Goal: Information Seeking & Learning: Learn about a topic

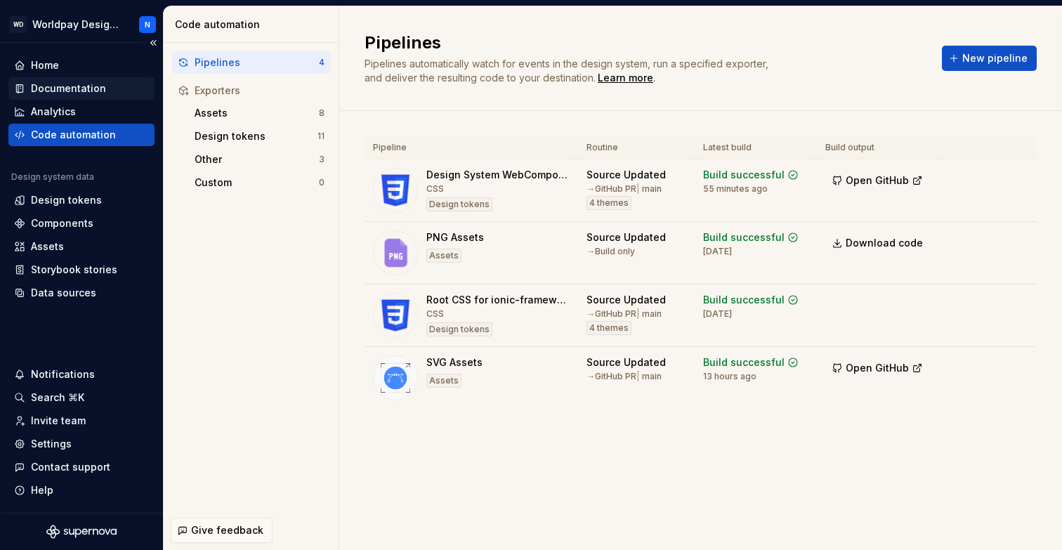
click at [80, 91] on div "Documentation" at bounding box center [68, 88] width 75 height 14
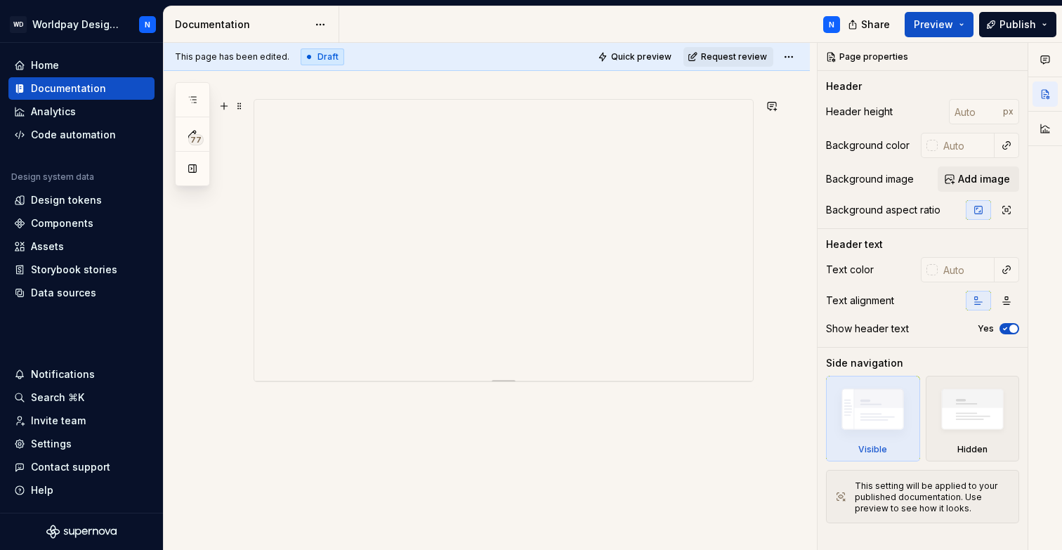
scroll to position [263, 0]
type textarea "*"
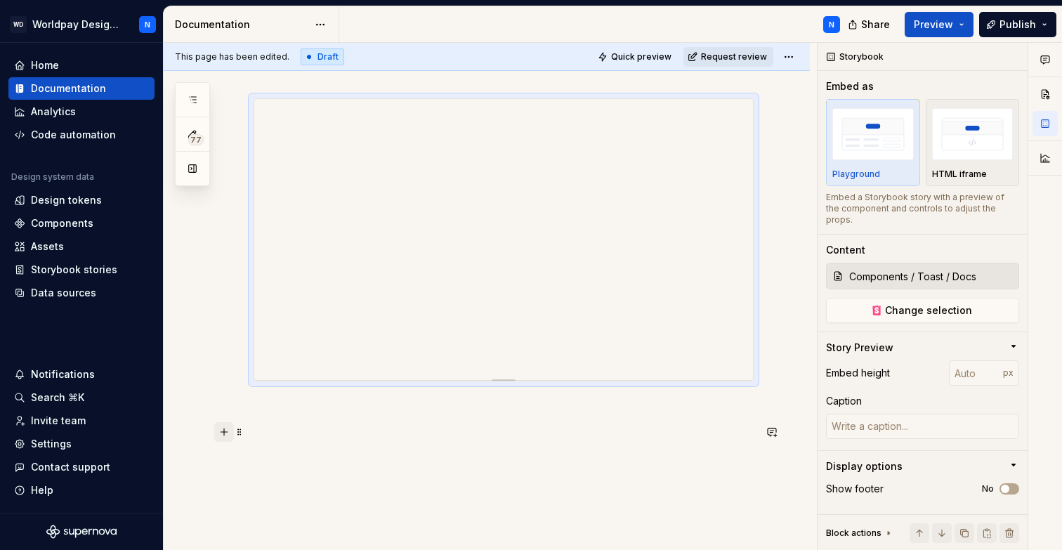
click at [225, 431] on button "button" at bounding box center [224, 432] width 20 height 20
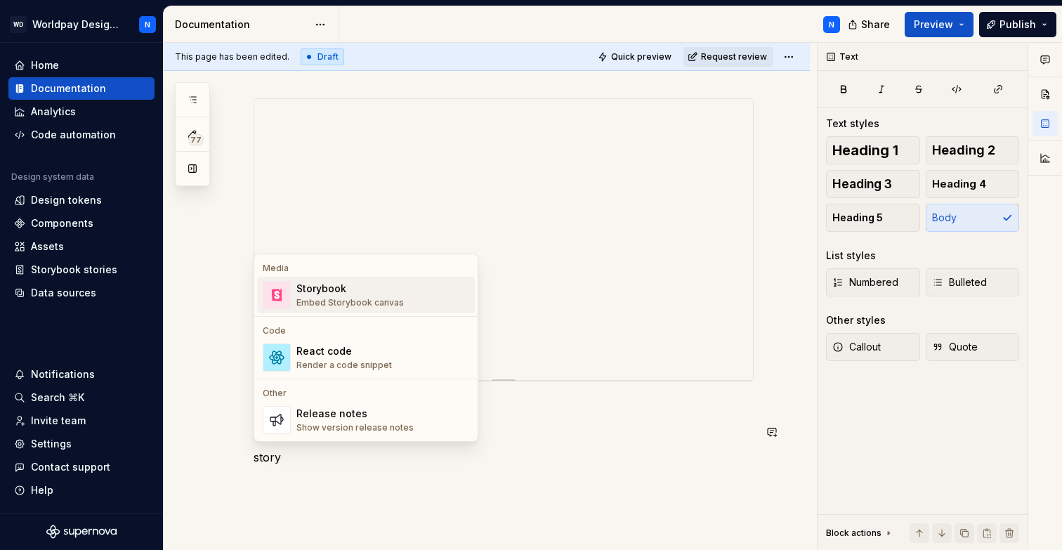
click at [374, 292] on div "Storybook" at bounding box center [349, 289] width 107 height 14
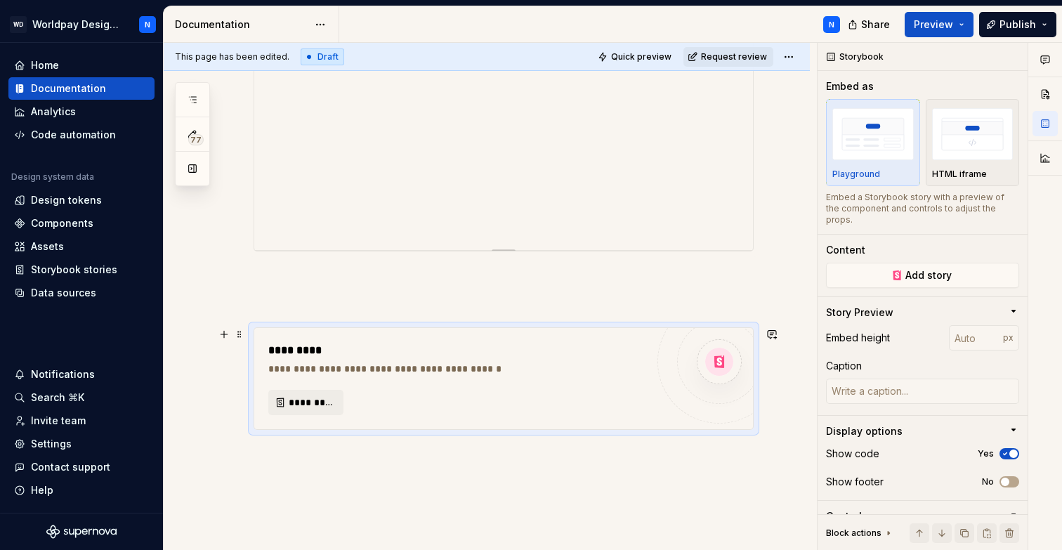
scroll to position [415, 0]
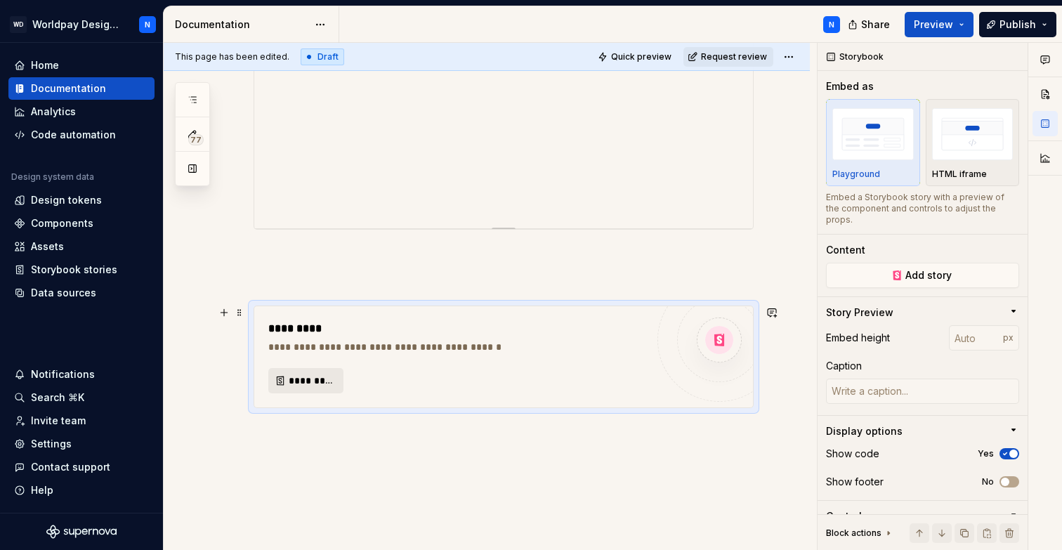
click at [305, 383] on span "*********" at bounding box center [312, 381] width 46 height 14
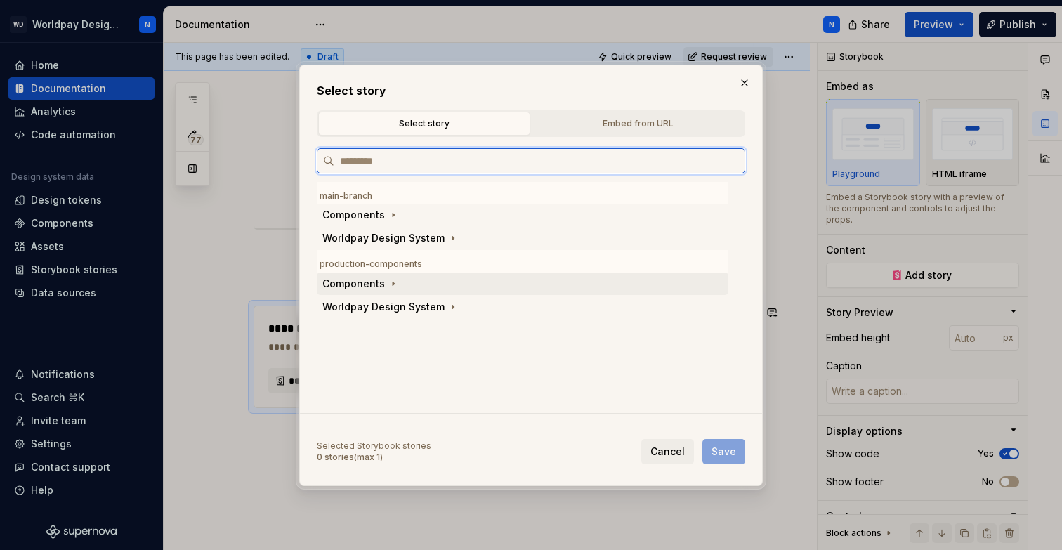
click at [370, 283] on div "Components" at bounding box center [353, 284] width 63 height 14
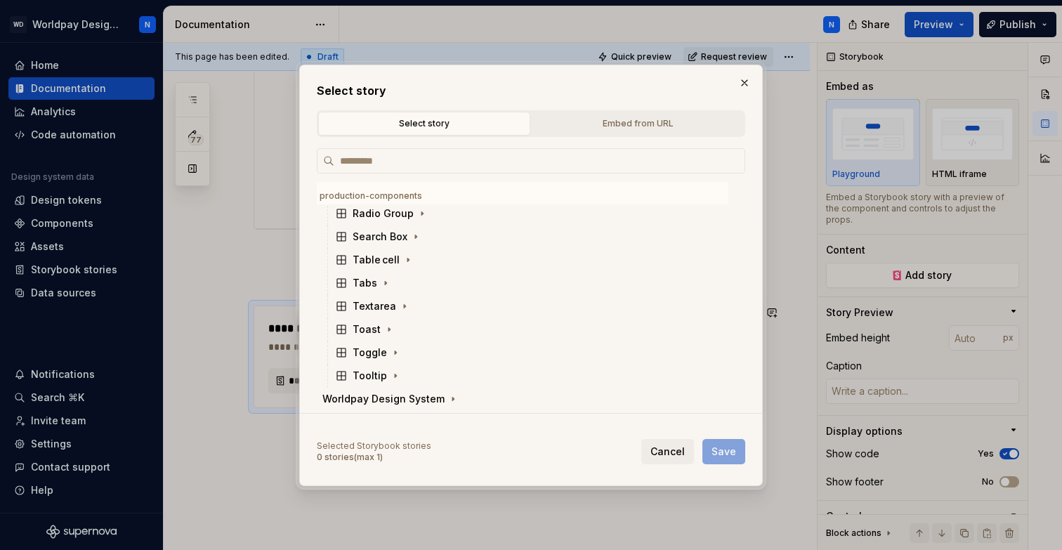
scroll to position [419, 0]
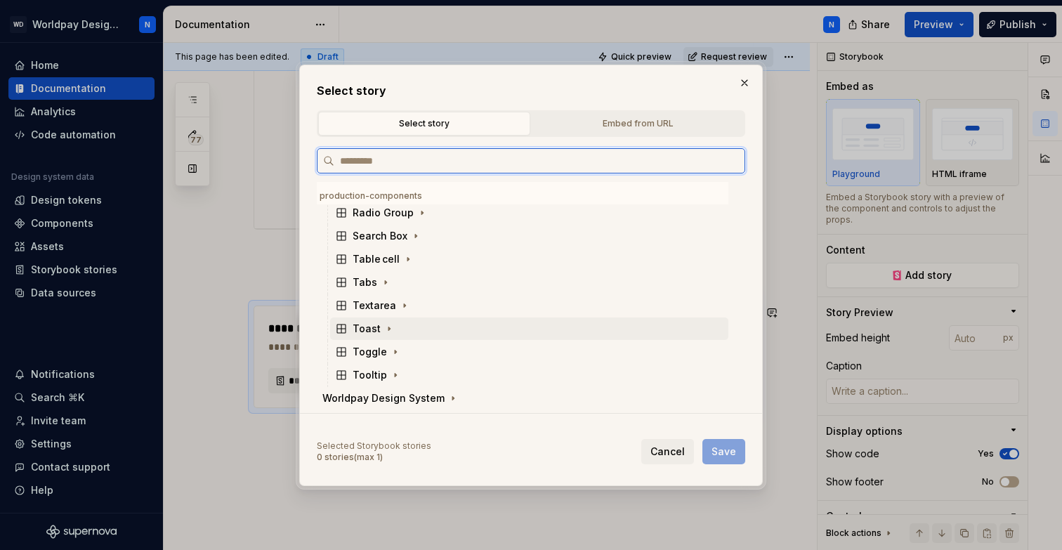
click at [379, 329] on div "Toast" at bounding box center [375, 329] width 44 height 14
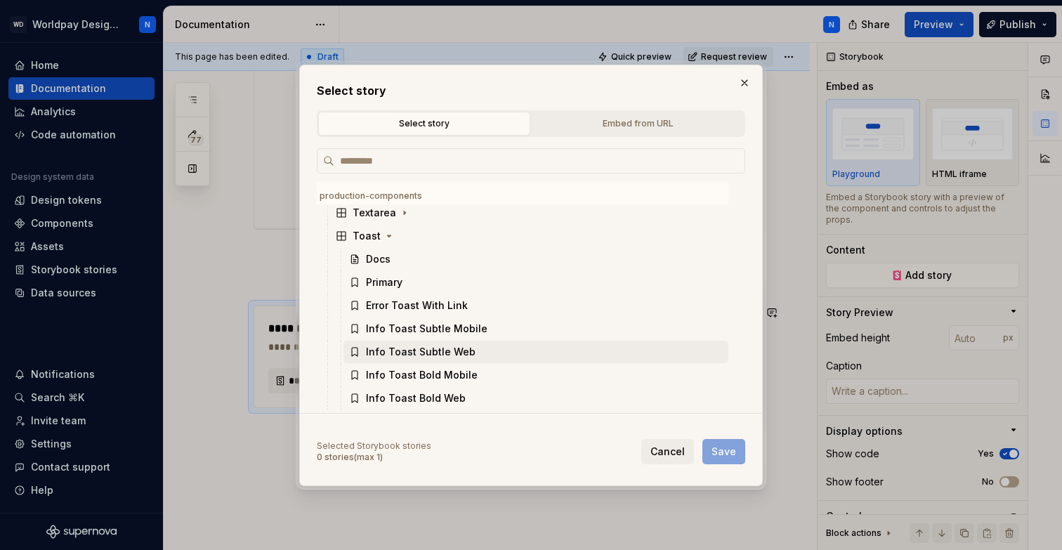
scroll to position [506, 0]
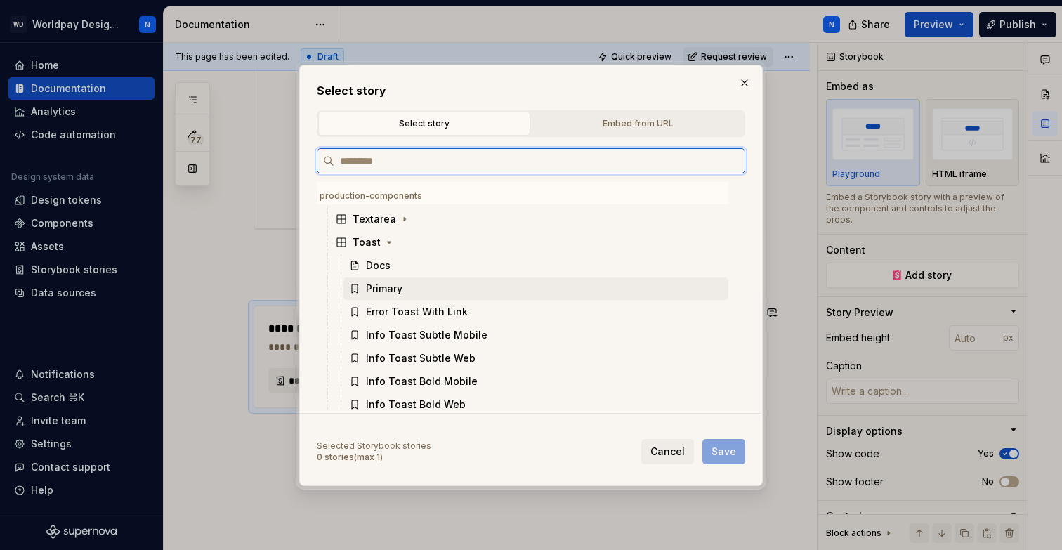
click at [408, 288] on div "Primary" at bounding box center [535, 288] width 385 height 22
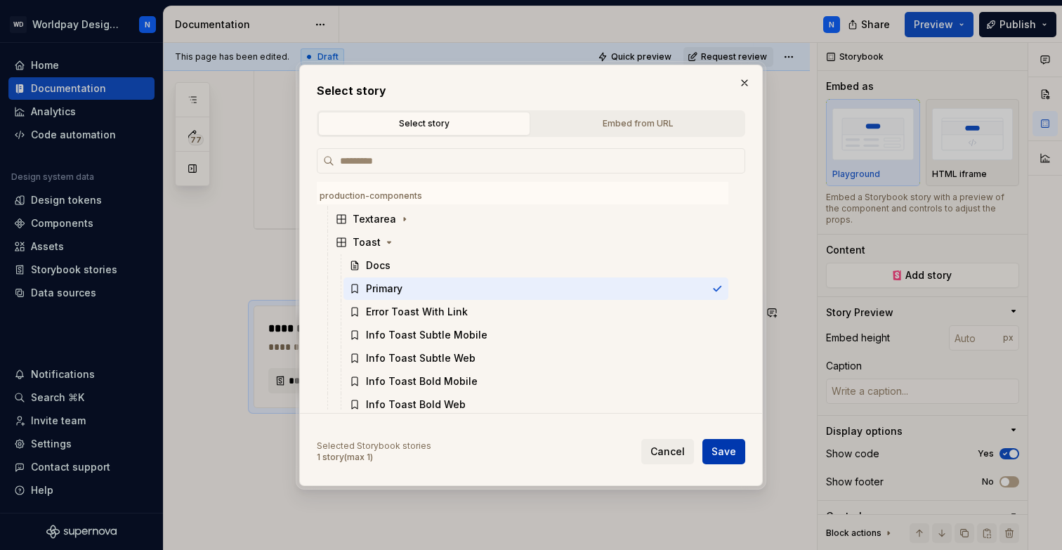
click at [732, 455] on span "Save" at bounding box center [723, 452] width 25 height 14
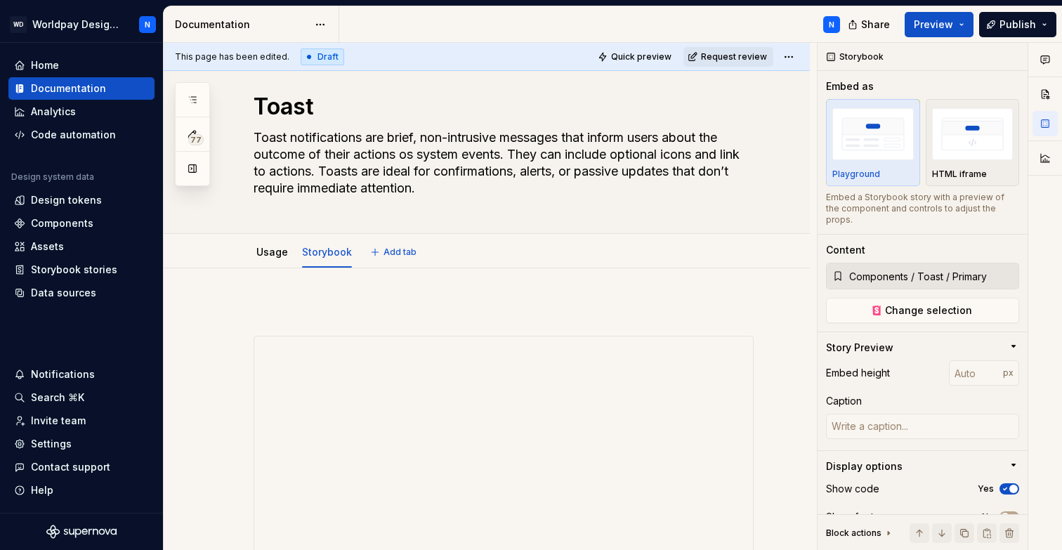
scroll to position [0, 0]
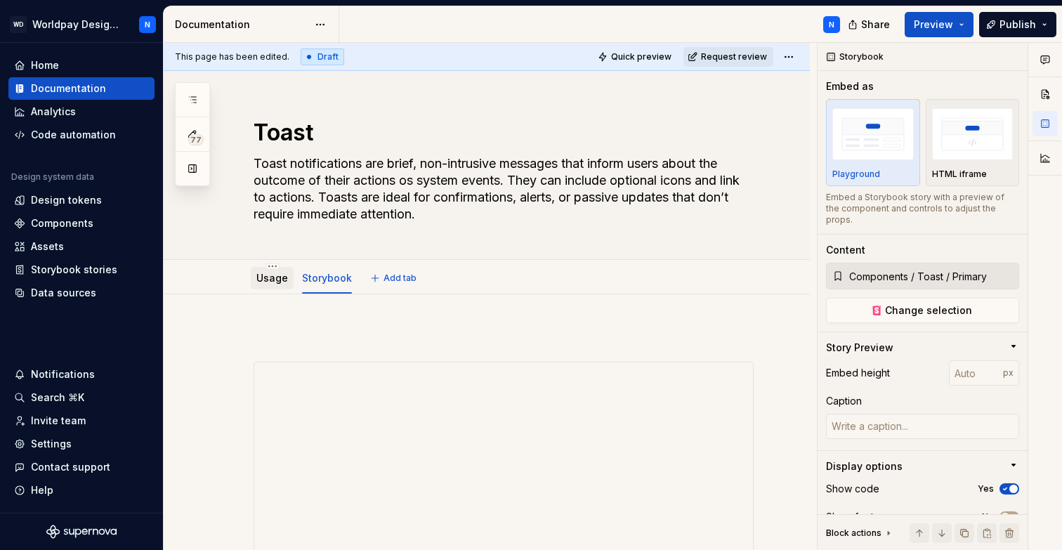
click at [266, 278] on link "Usage" at bounding box center [272, 278] width 32 height 12
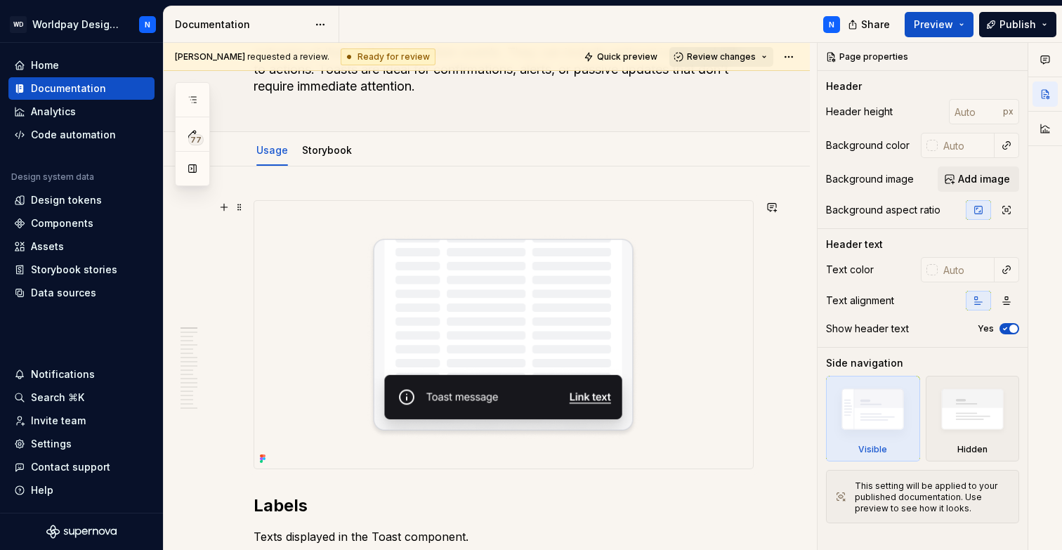
scroll to position [139, 0]
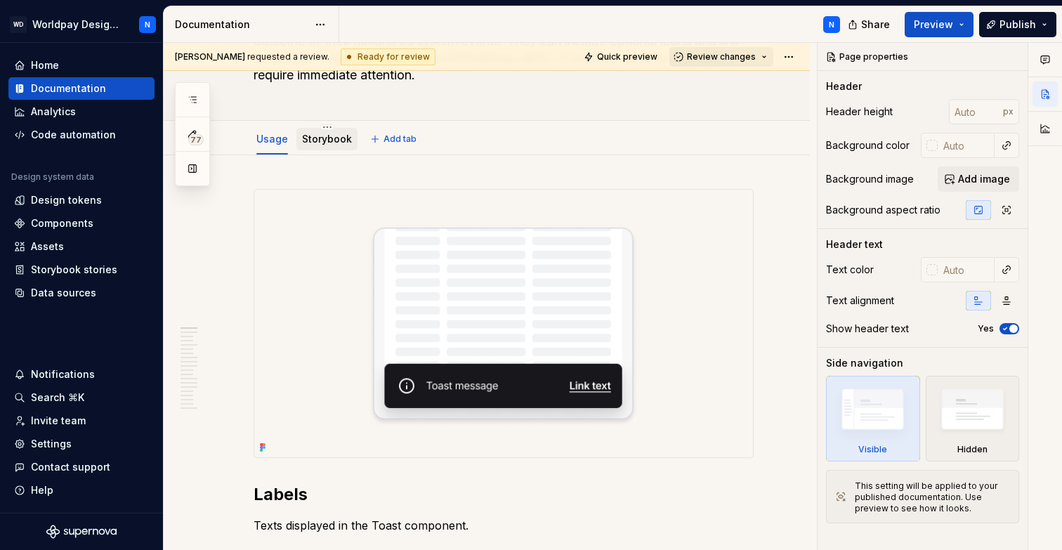
click at [323, 138] on link "Storybook" at bounding box center [327, 139] width 50 height 12
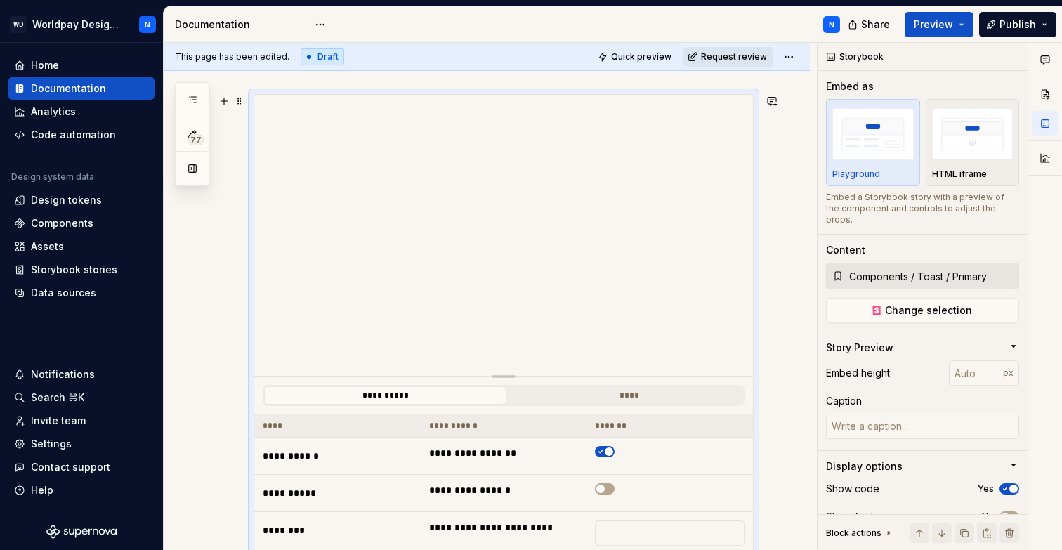
scroll to position [631, 0]
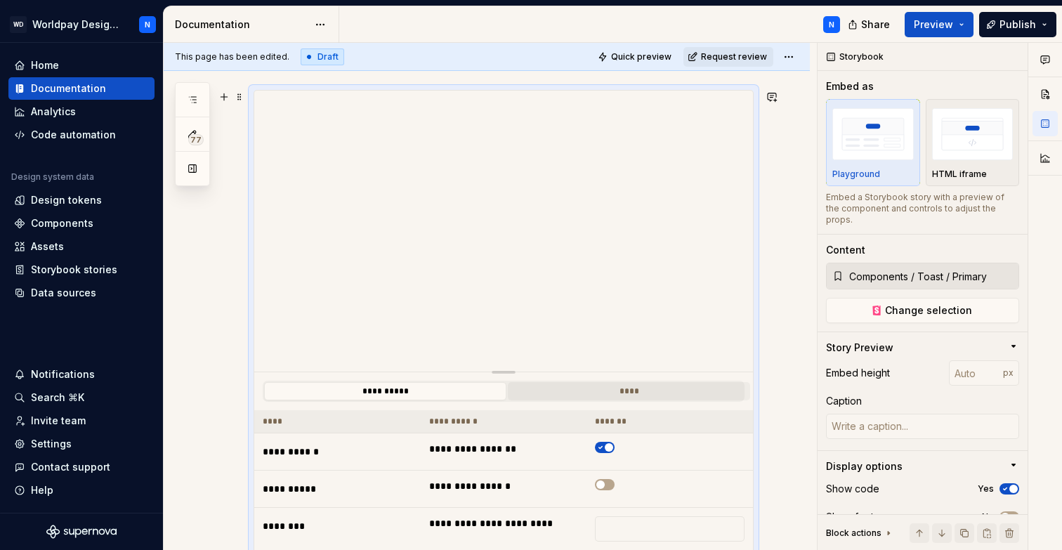
click at [653, 397] on button "****" at bounding box center [629, 391] width 242 height 18
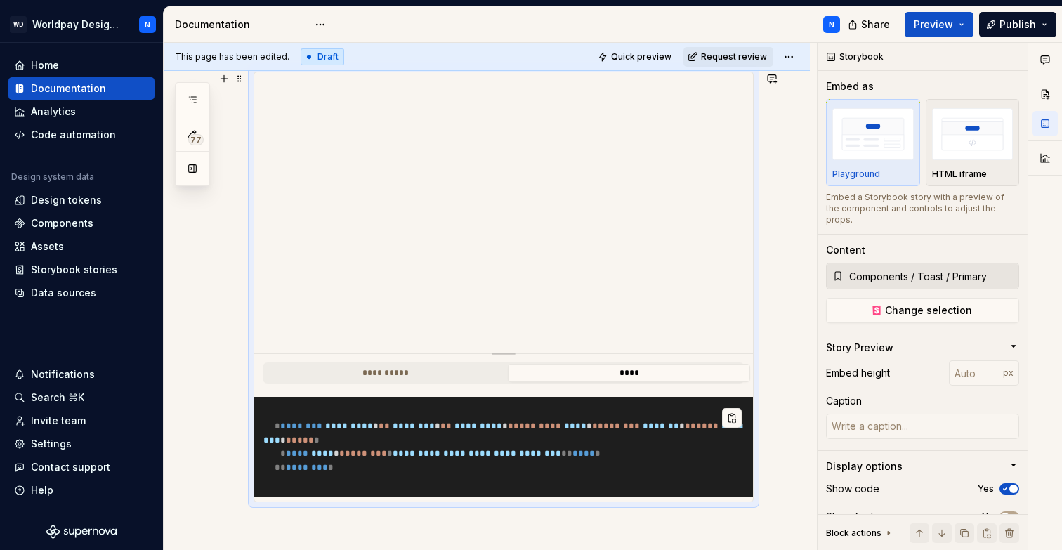
scroll to position [660, 0]
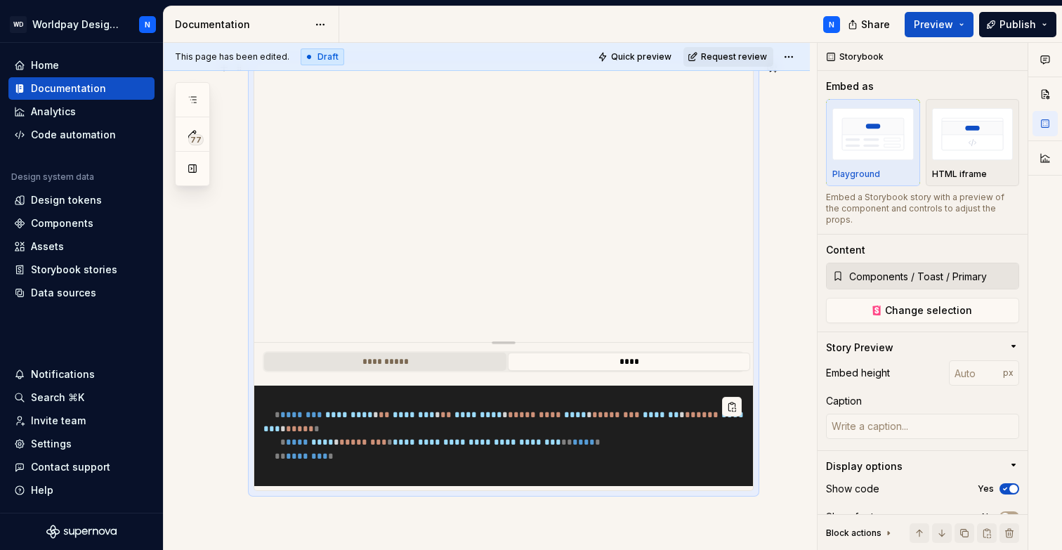
click at [456, 362] on button "**********" at bounding box center [385, 362] width 242 height 18
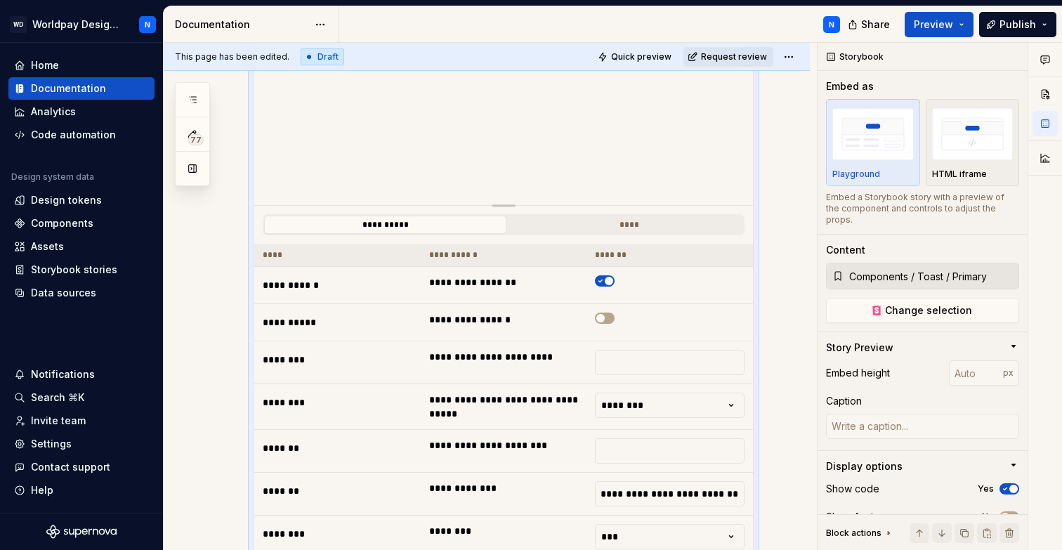
scroll to position [798, 0]
click at [611, 317] on button "button" at bounding box center [605, 316] width 20 height 11
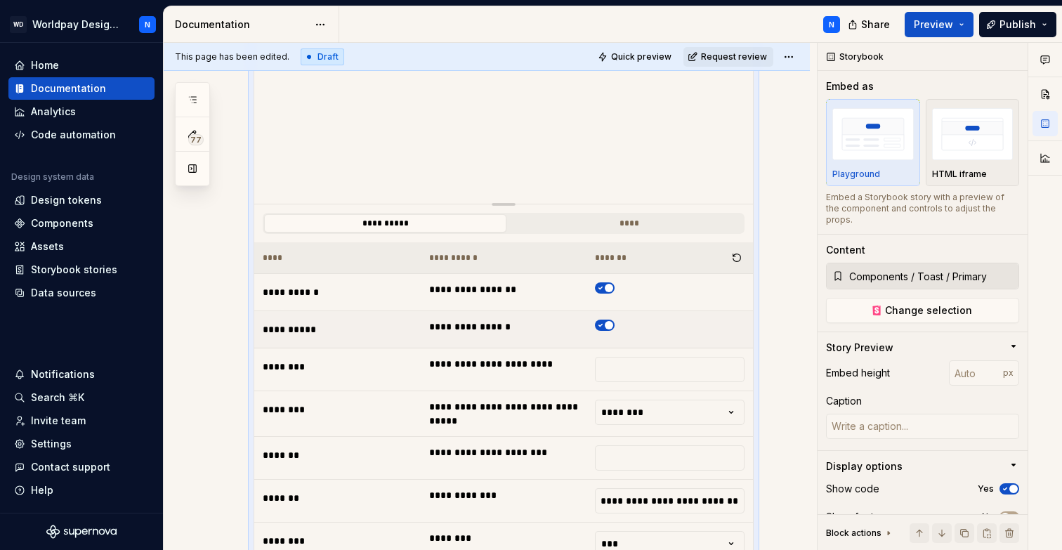
click at [605, 327] on icon "button" at bounding box center [600, 325] width 11 height 8
click at [671, 419] on html "WD Worldpay Design System N Home Documentation Analytics Code automation Design…" at bounding box center [531, 275] width 1062 height 550
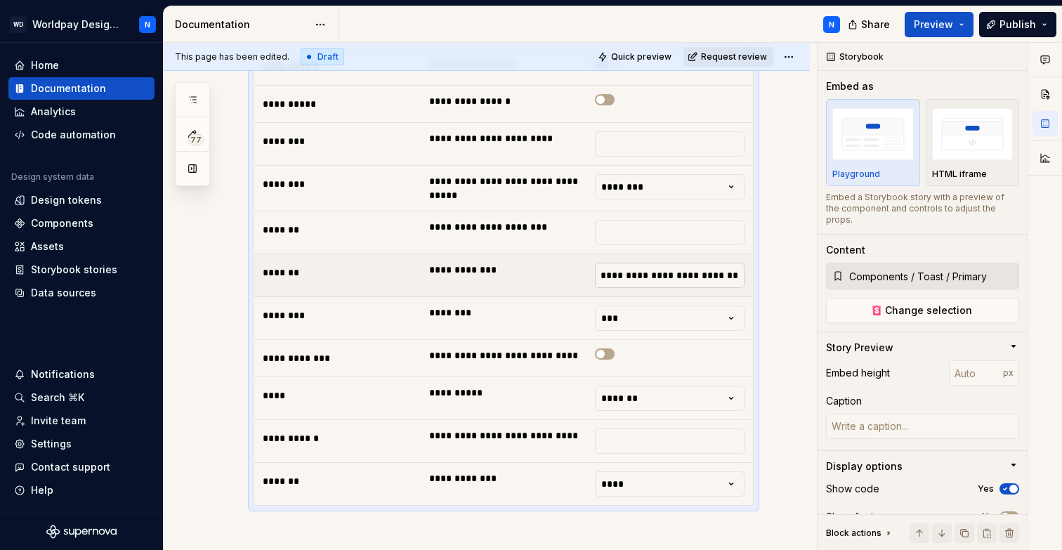
scroll to position [1025, 0]
click at [669, 303] on html "WD Worldpay Design System N Home Documentation Analytics Code automation Design…" at bounding box center [531, 275] width 1062 height 550
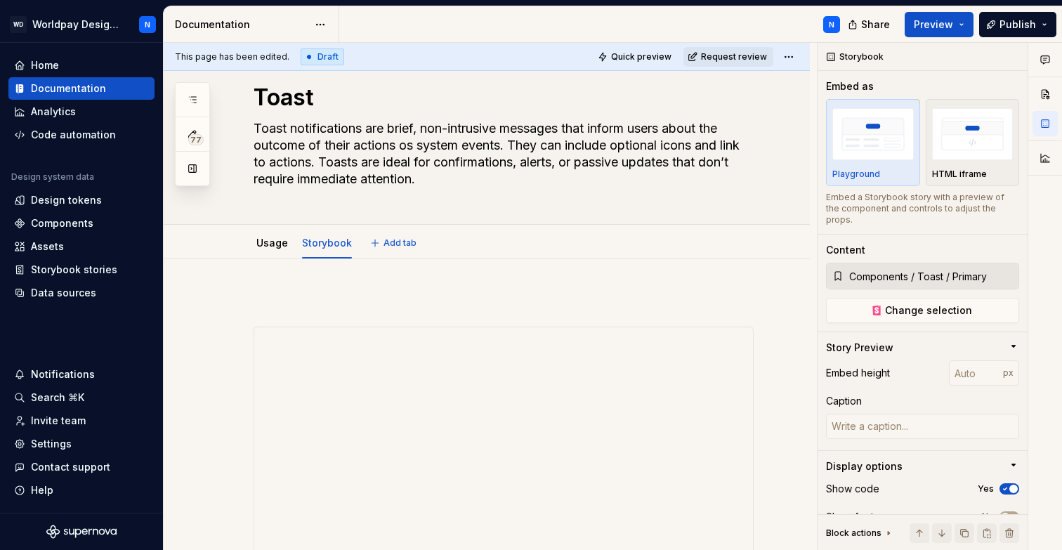
scroll to position [0, 0]
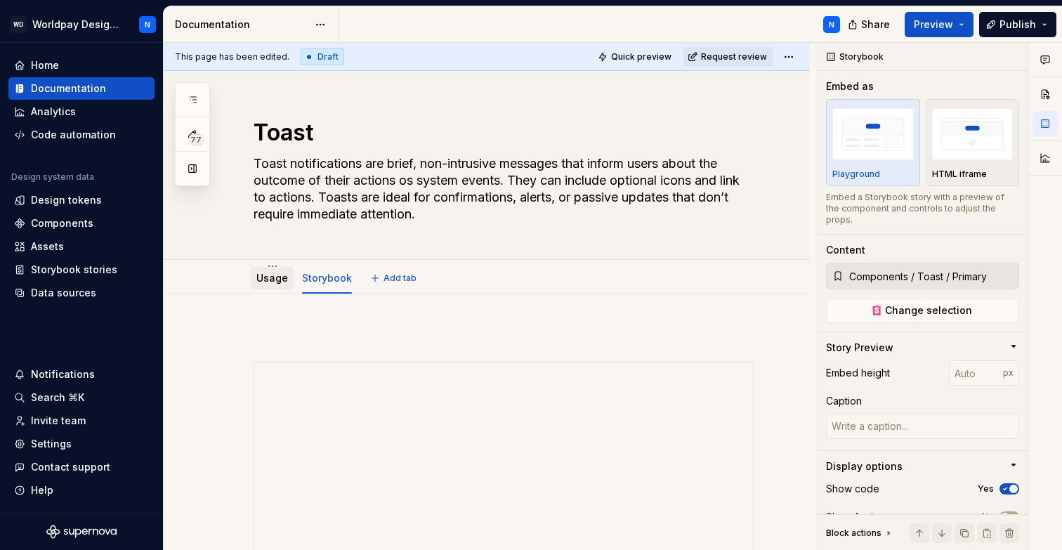
click at [269, 282] on link "Usage" at bounding box center [272, 278] width 32 height 12
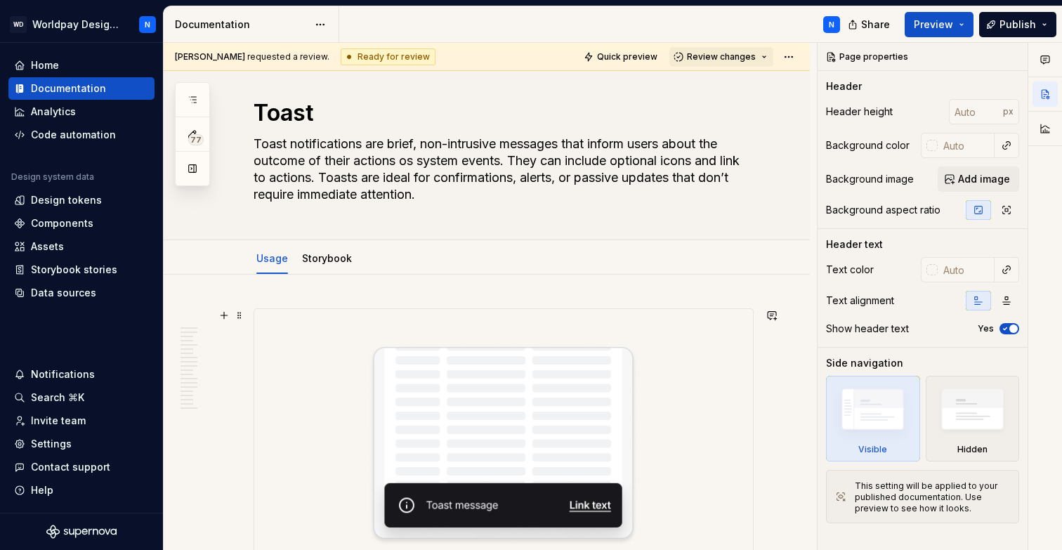
scroll to position [21, 0]
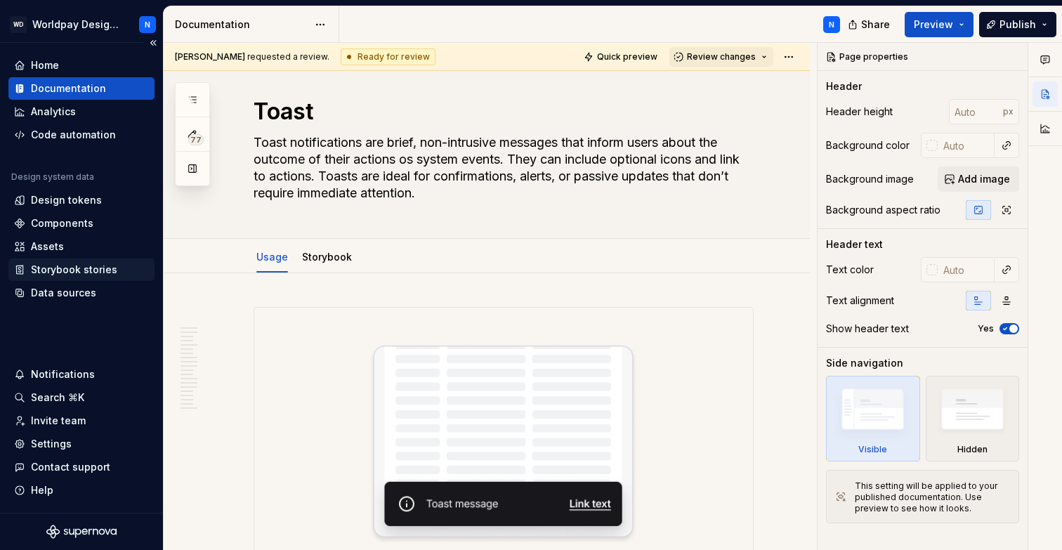
click at [81, 272] on div "Storybook stories" at bounding box center [74, 270] width 86 height 14
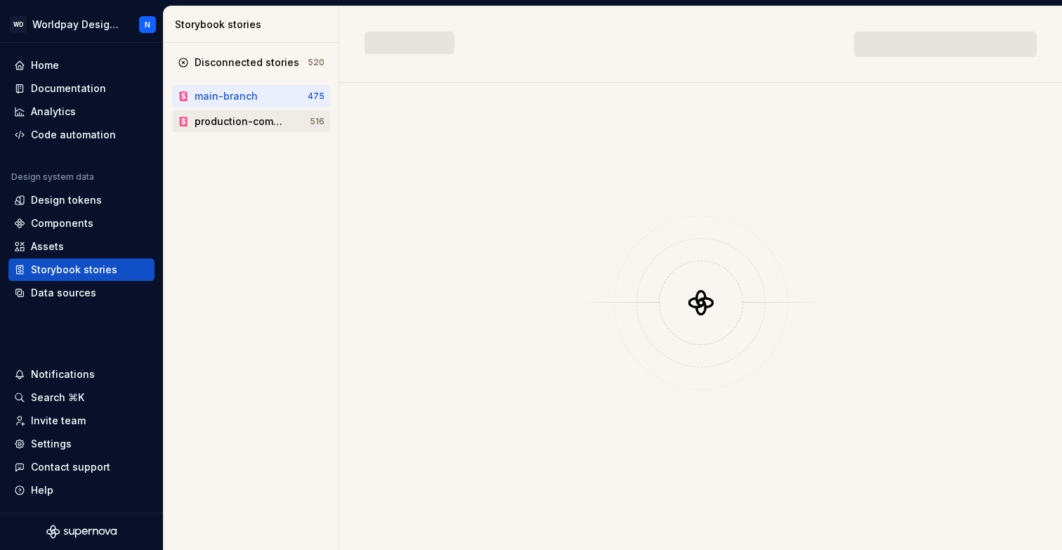
click at [265, 119] on div "production-components" at bounding box center [241, 121] width 92 height 14
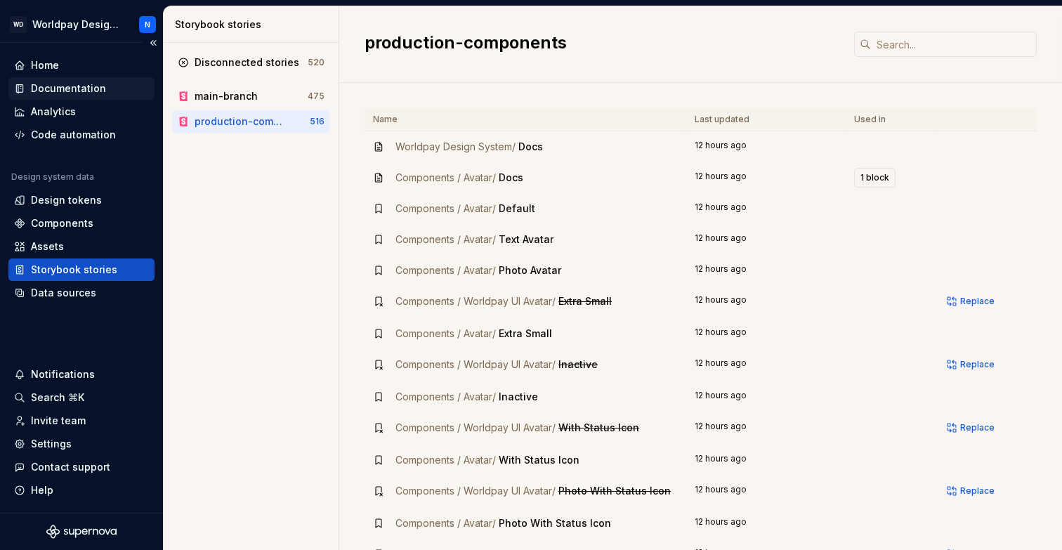
click at [53, 86] on div "Documentation" at bounding box center [68, 88] width 75 height 14
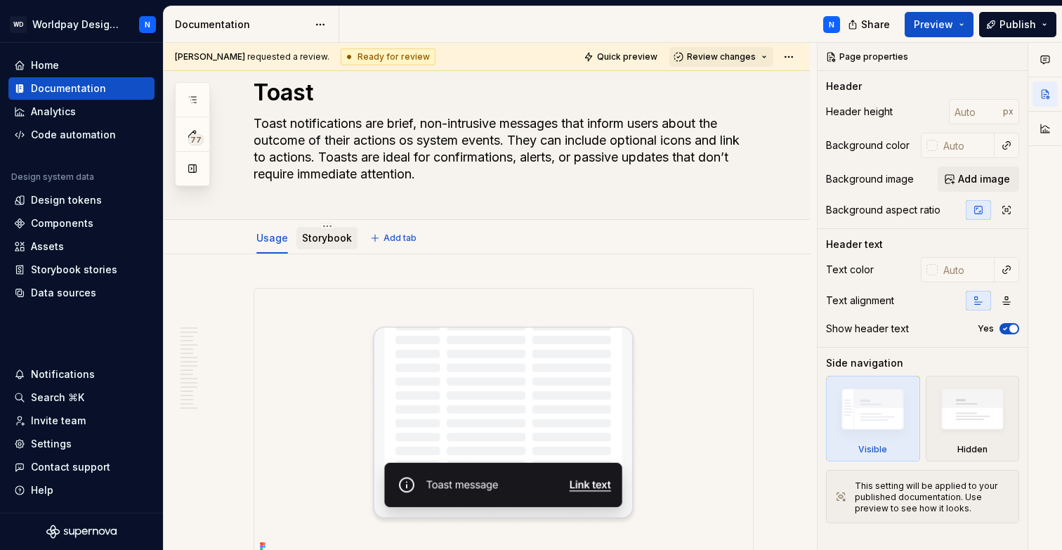
scroll to position [45, 0]
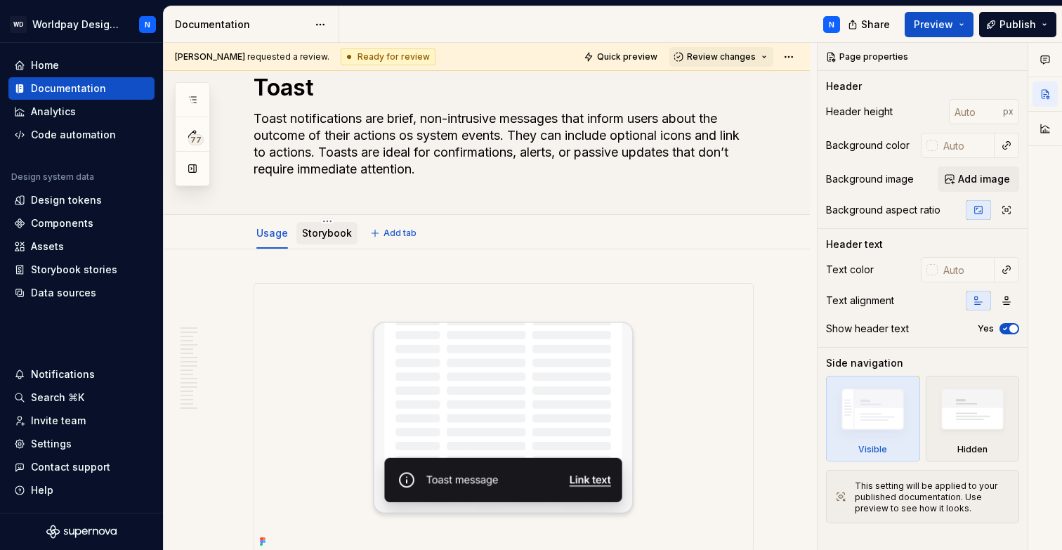
click at [325, 235] on link "Storybook" at bounding box center [327, 233] width 50 height 12
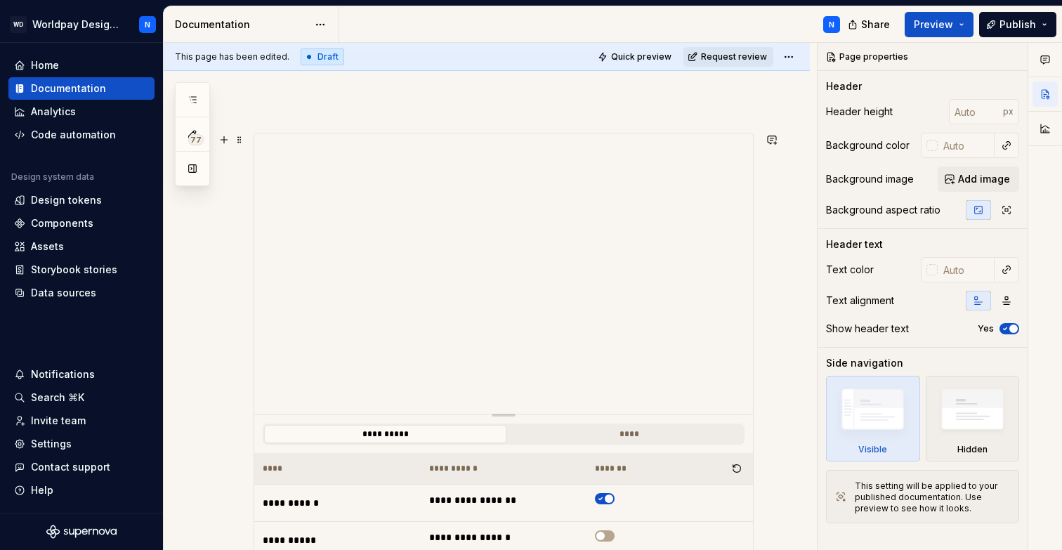
scroll to position [593, 0]
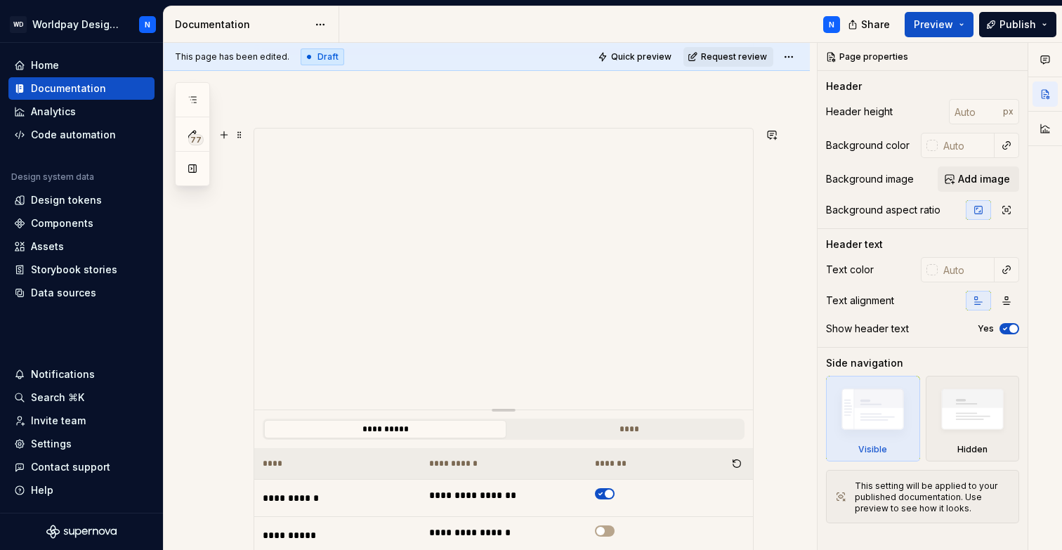
type textarea "*"
click at [83, 268] on div "Storybook stories" at bounding box center [74, 270] width 86 height 14
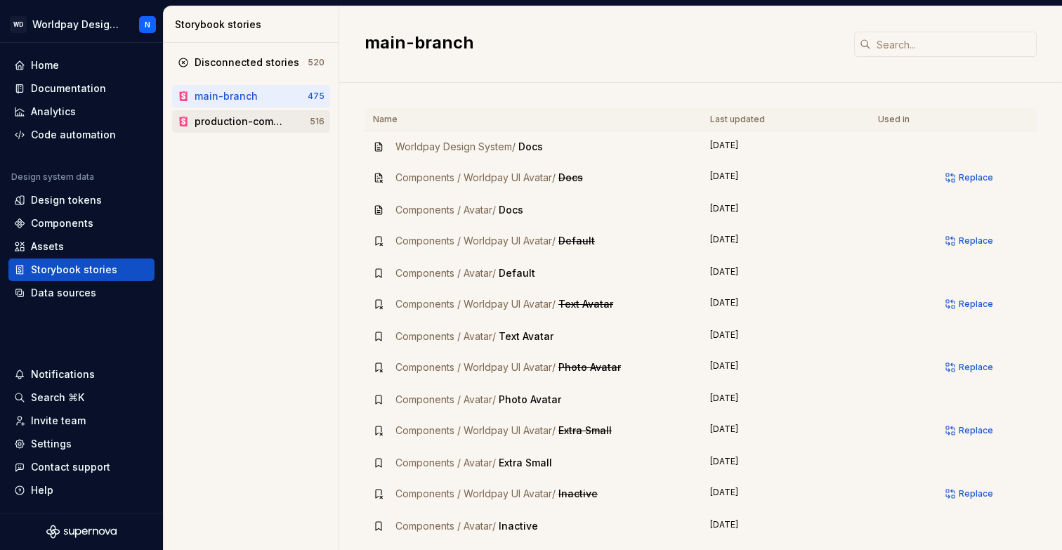
click at [204, 122] on div "production-components" at bounding box center [241, 121] width 92 height 14
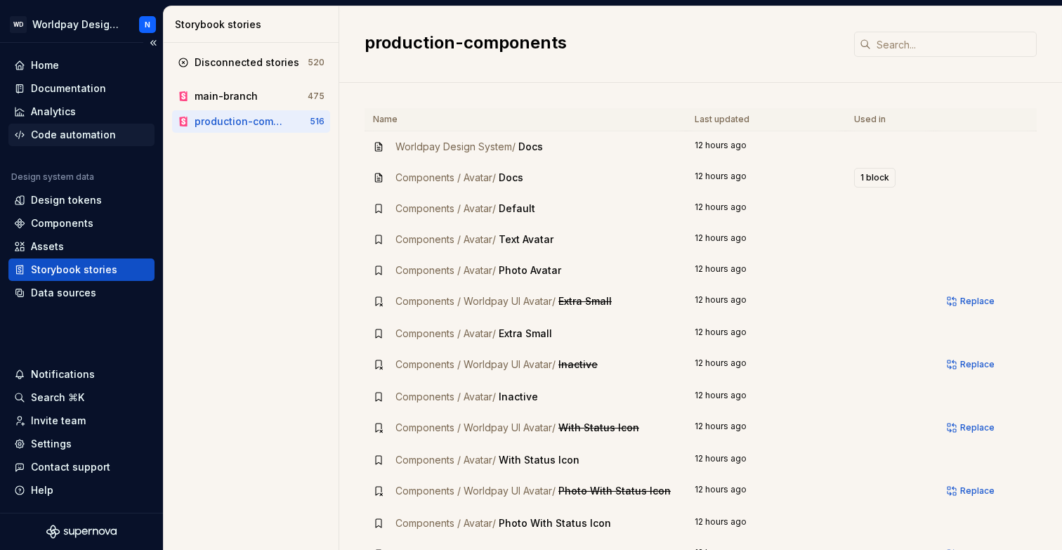
click at [78, 133] on div "Code automation" at bounding box center [73, 135] width 85 height 14
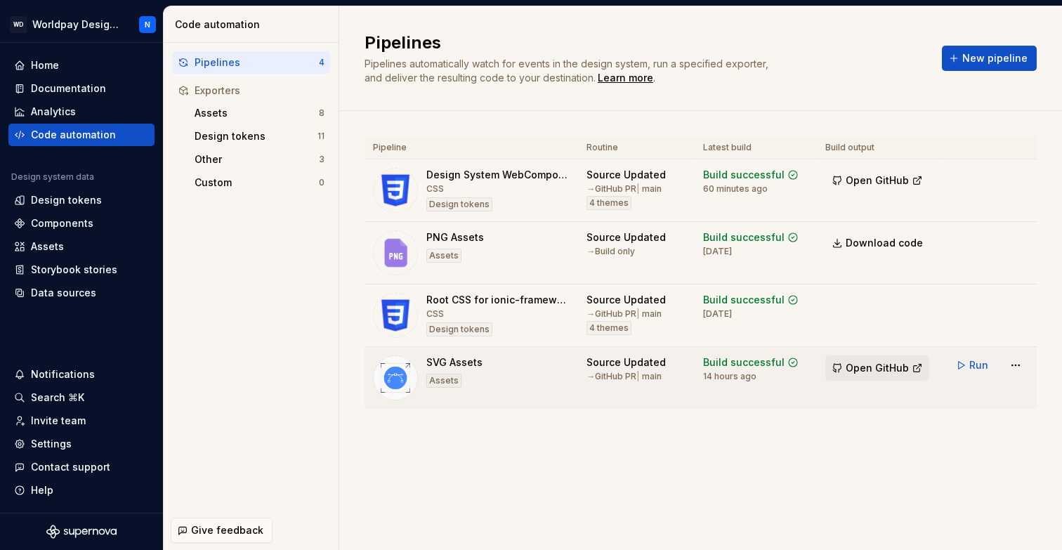
click at [878, 364] on span "Open GitHub" at bounding box center [877, 368] width 63 height 14
